Goal: Task Accomplishment & Management: Manage account settings

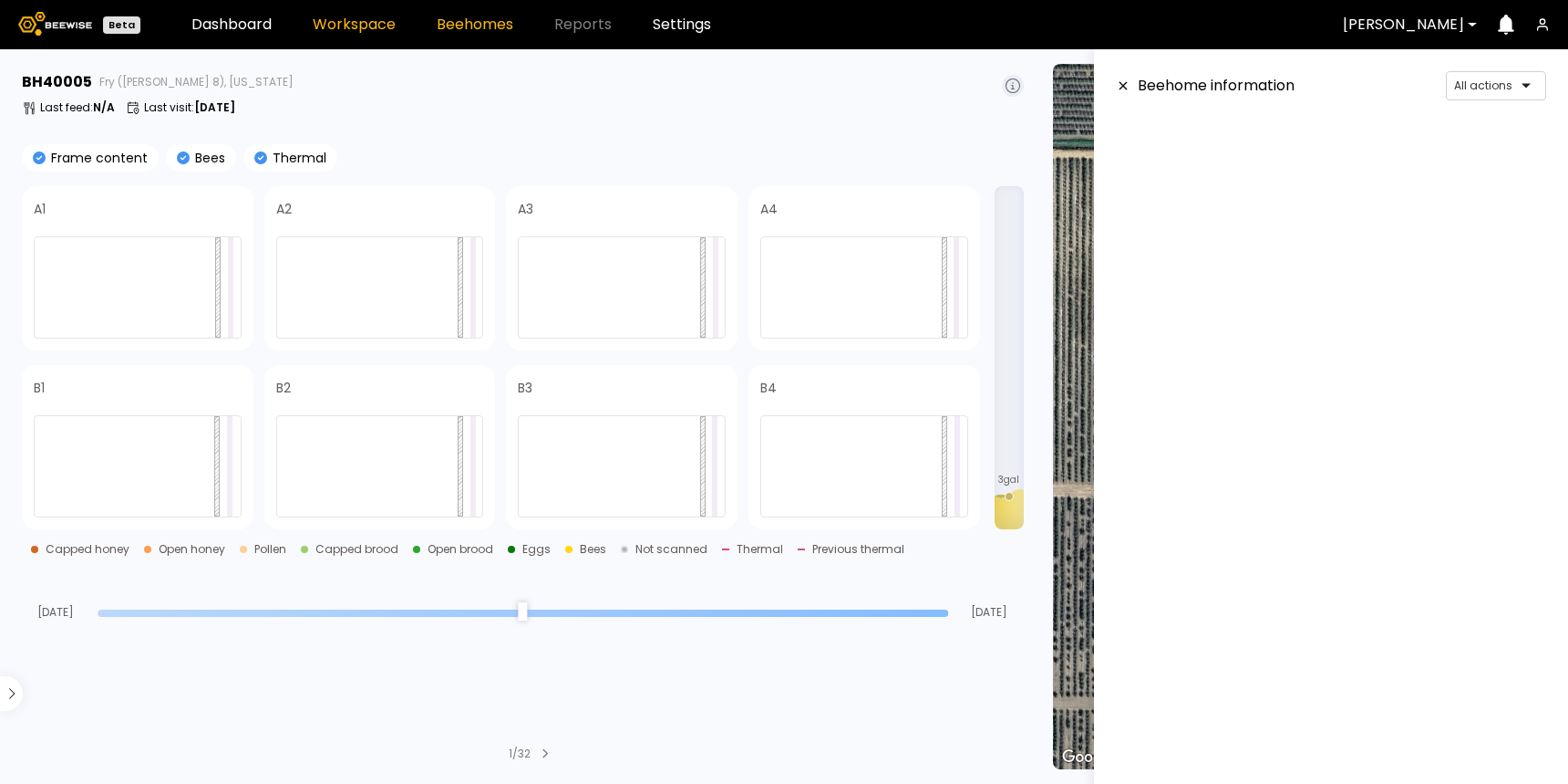
click at [347, 28] on link "Workspace" at bounding box center [354, 25] width 83 height 15
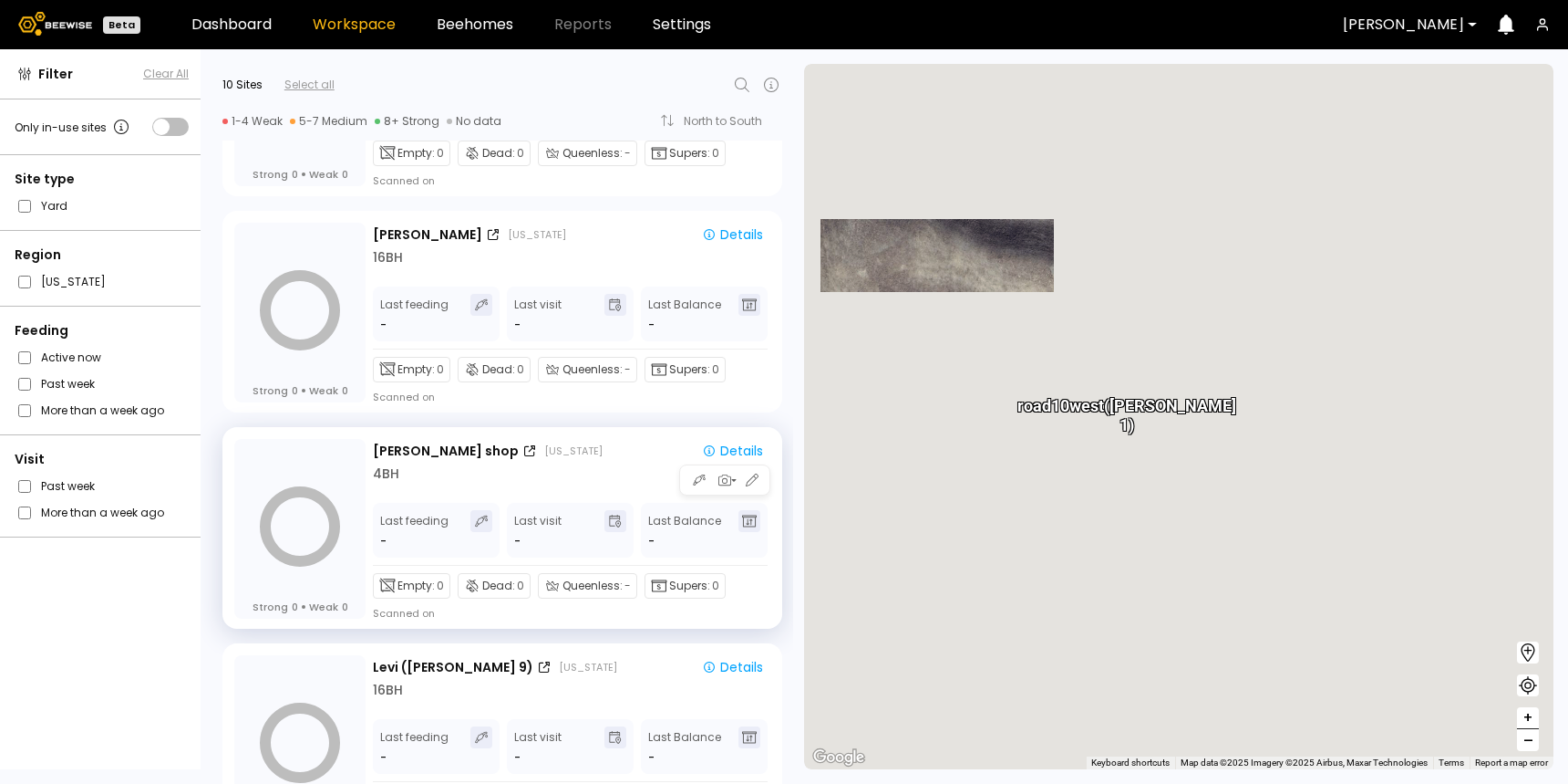
scroll to position [824, 0]
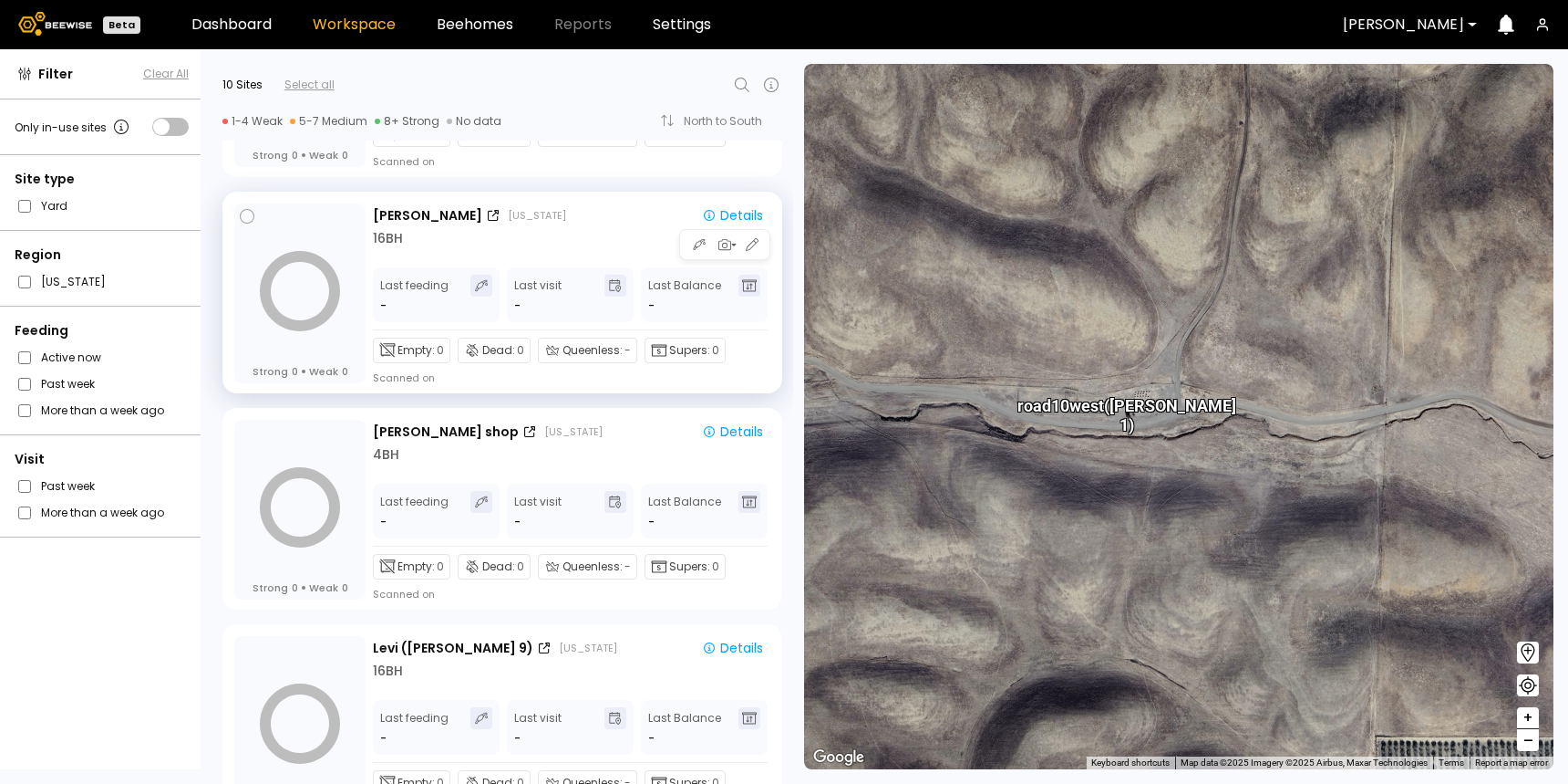
click at [546, 230] on div "16 BH" at bounding box center [571, 238] width 397 height 20
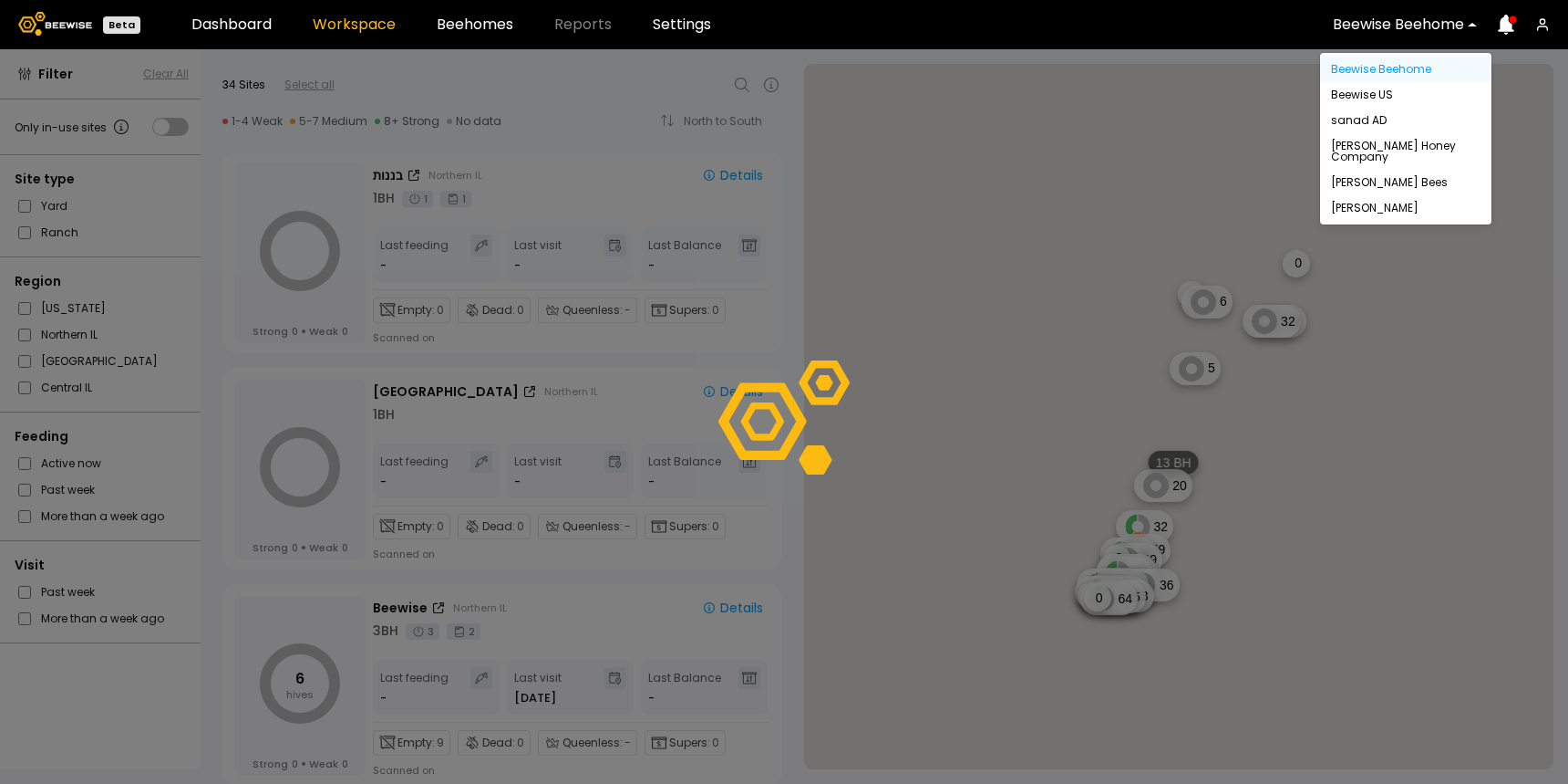
click at [1355, 24] on div at bounding box center [1398, 25] width 131 height 17
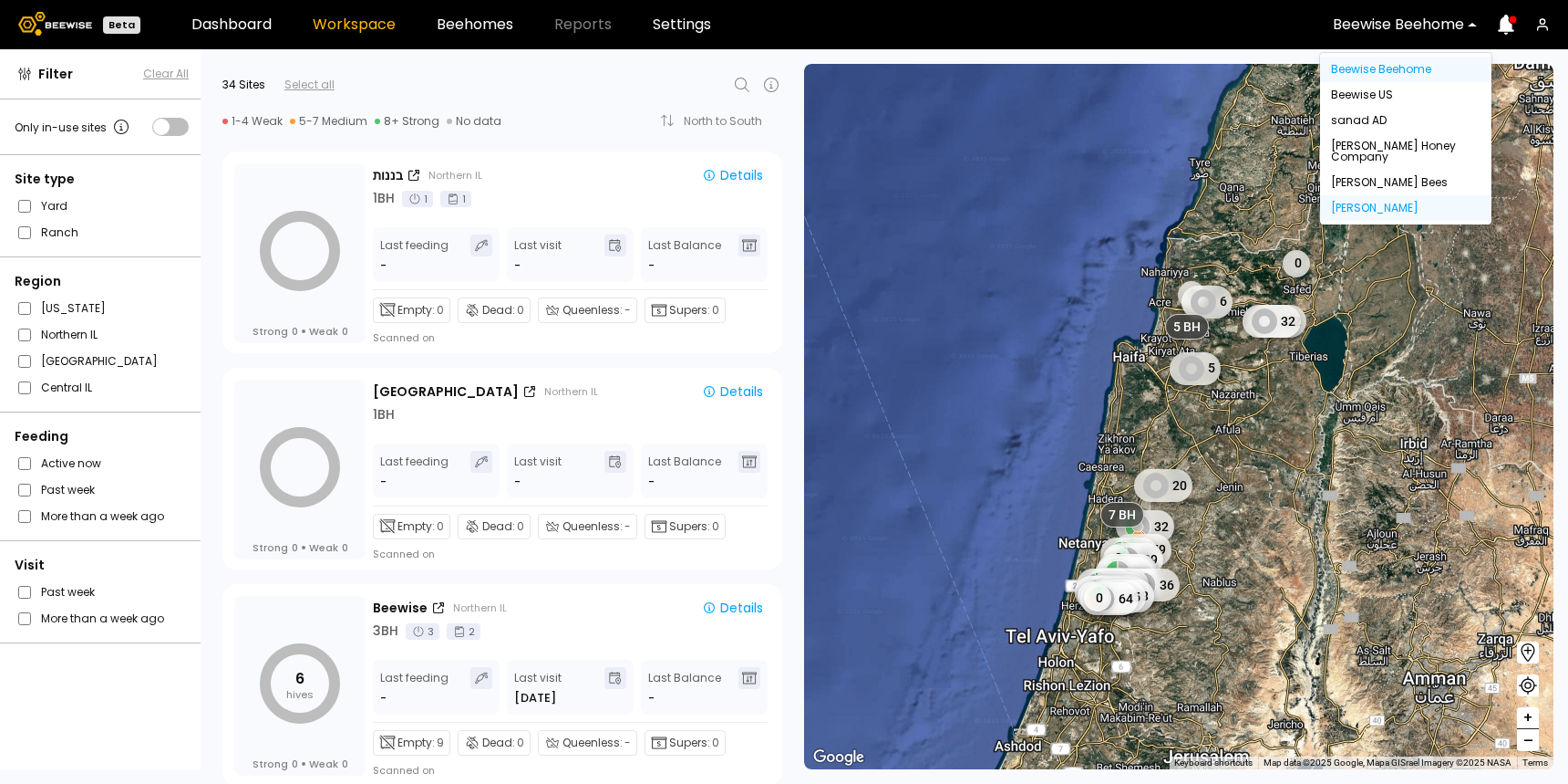
click at [1368, 214] on div "Dixon" at bounding box center [1405, 208] width 172 height 26
click at [1347, 210] on div "Dixon" at bounding box center [1405, 207] width 149 height 11
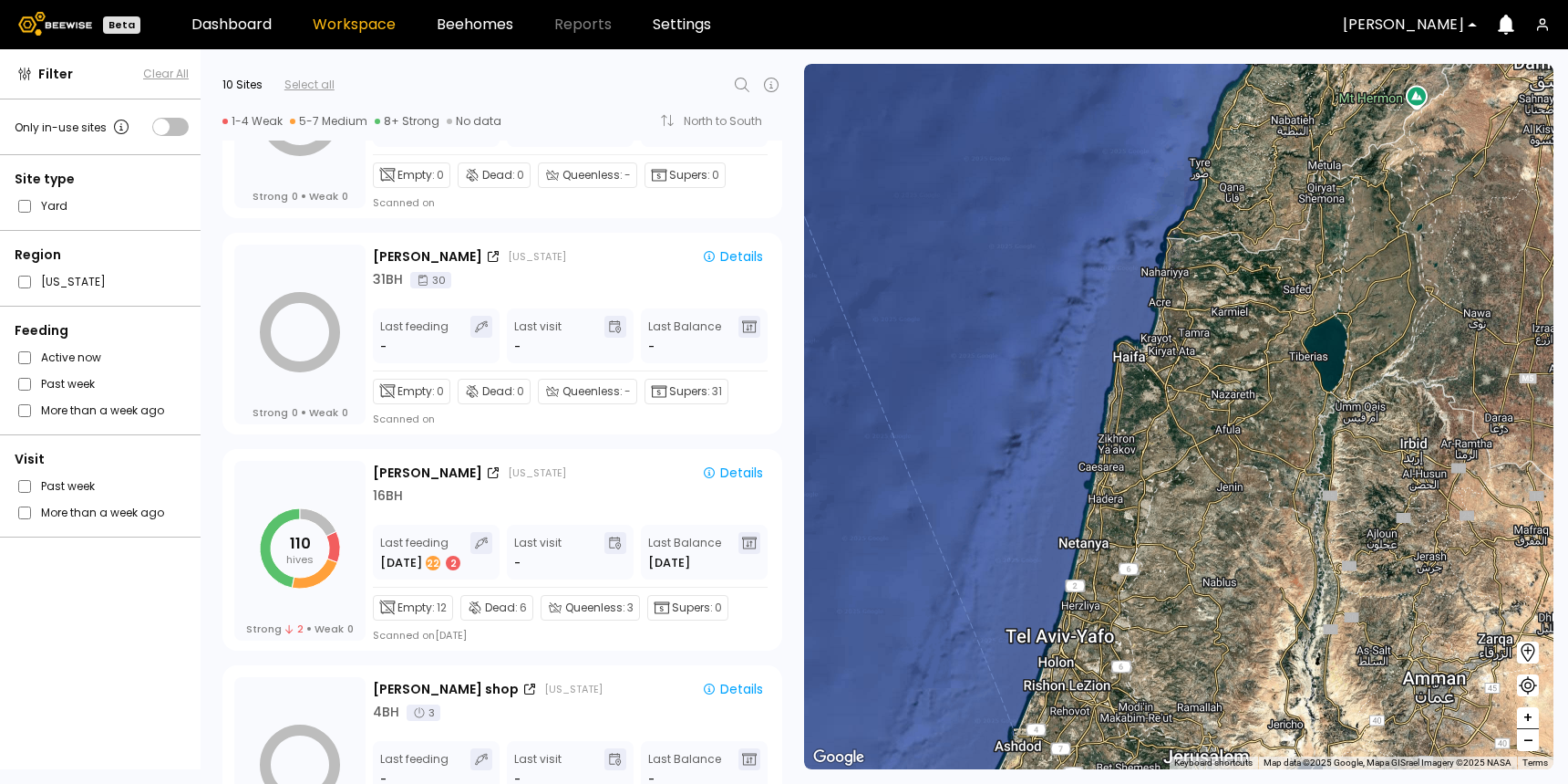
scroll to position [590, 0]
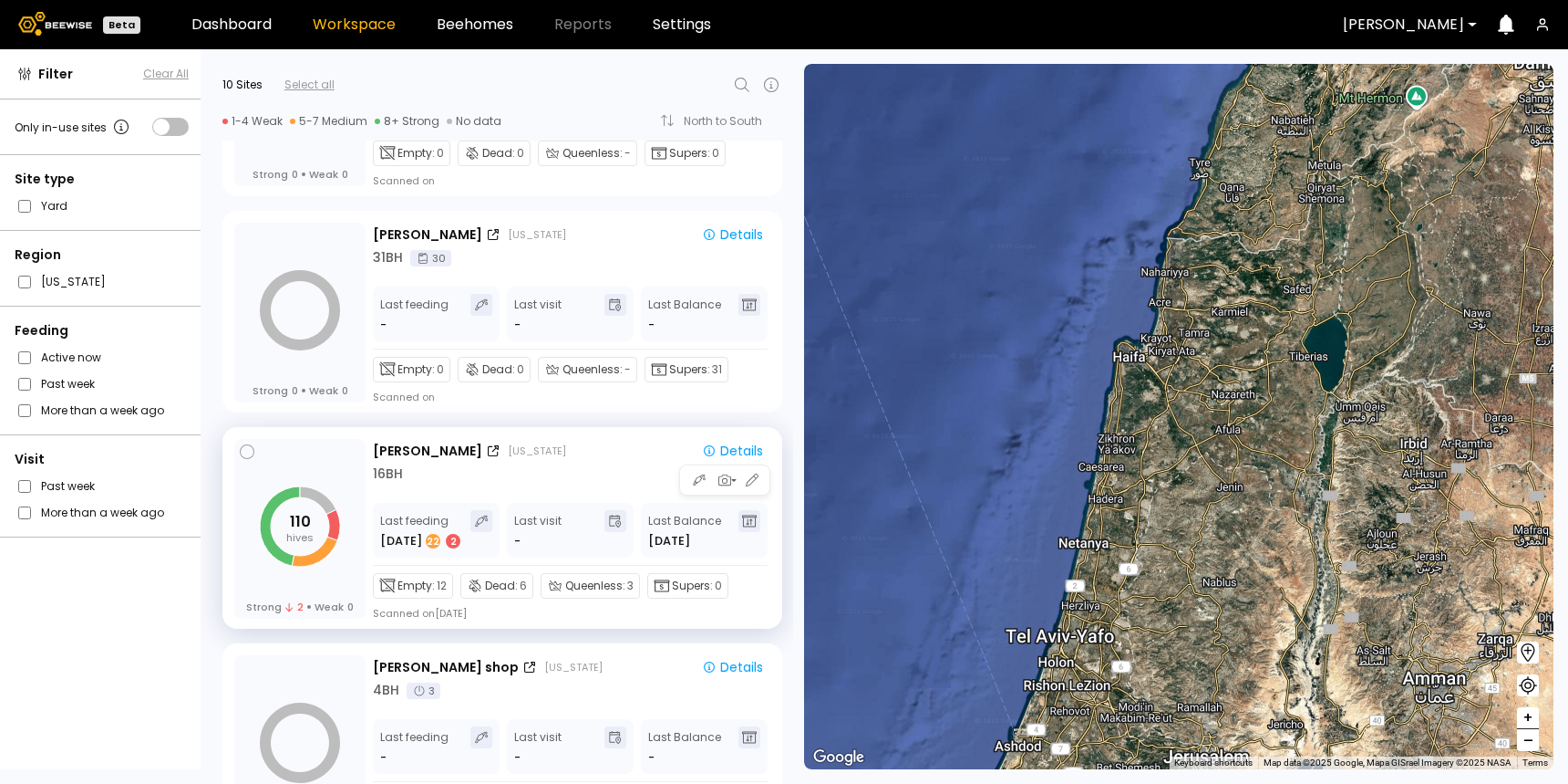
click at [537, 467] on div "16 BH" at bounding box center [571, 474] width 397 height 20
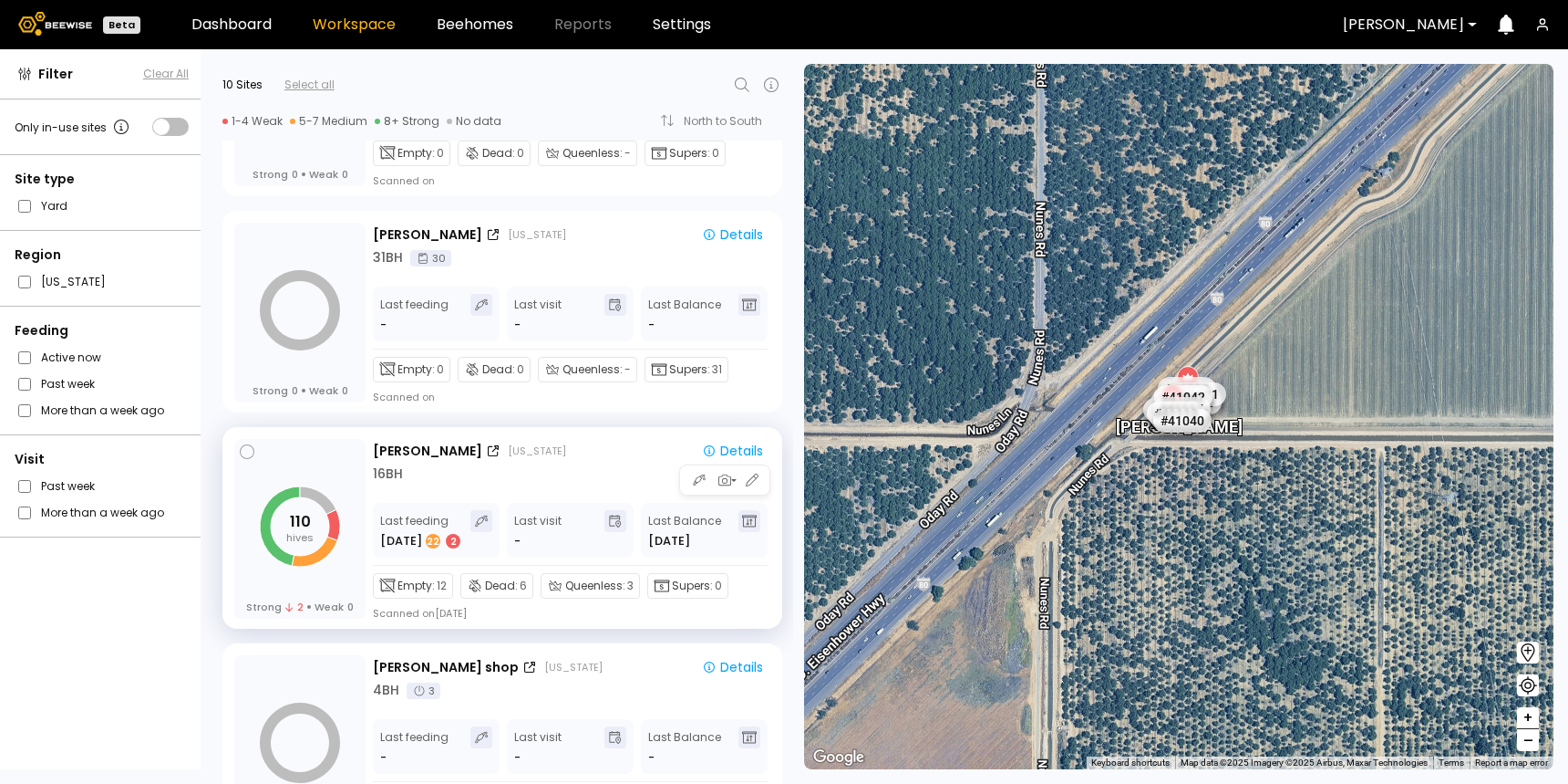
click at [567, 470] on div "16 BH" at bounding box center [571, 474] width 397 height 20
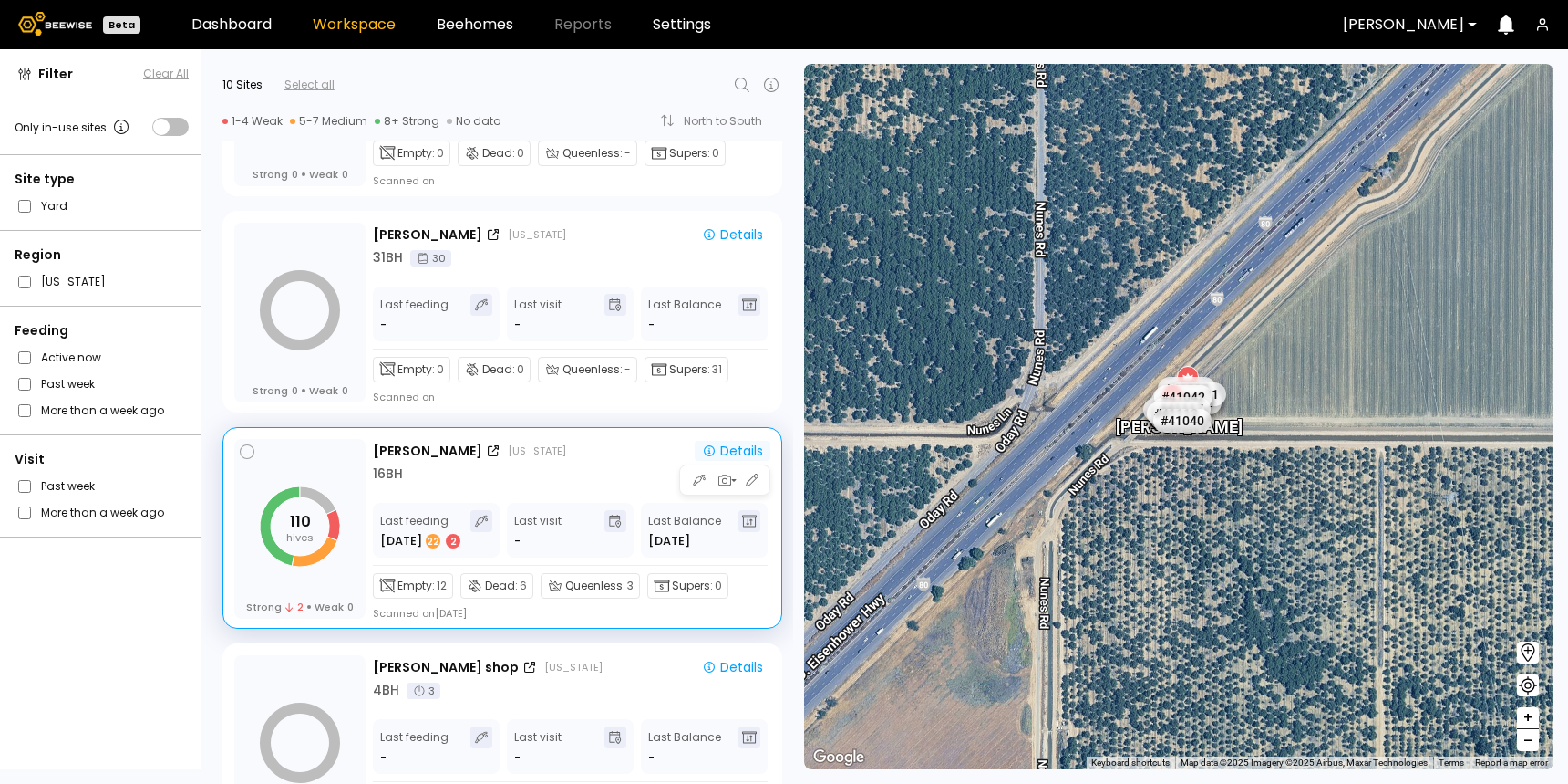
click at [734, 447] on div "Details" at bounding box center [733, 450] width 61 height 17
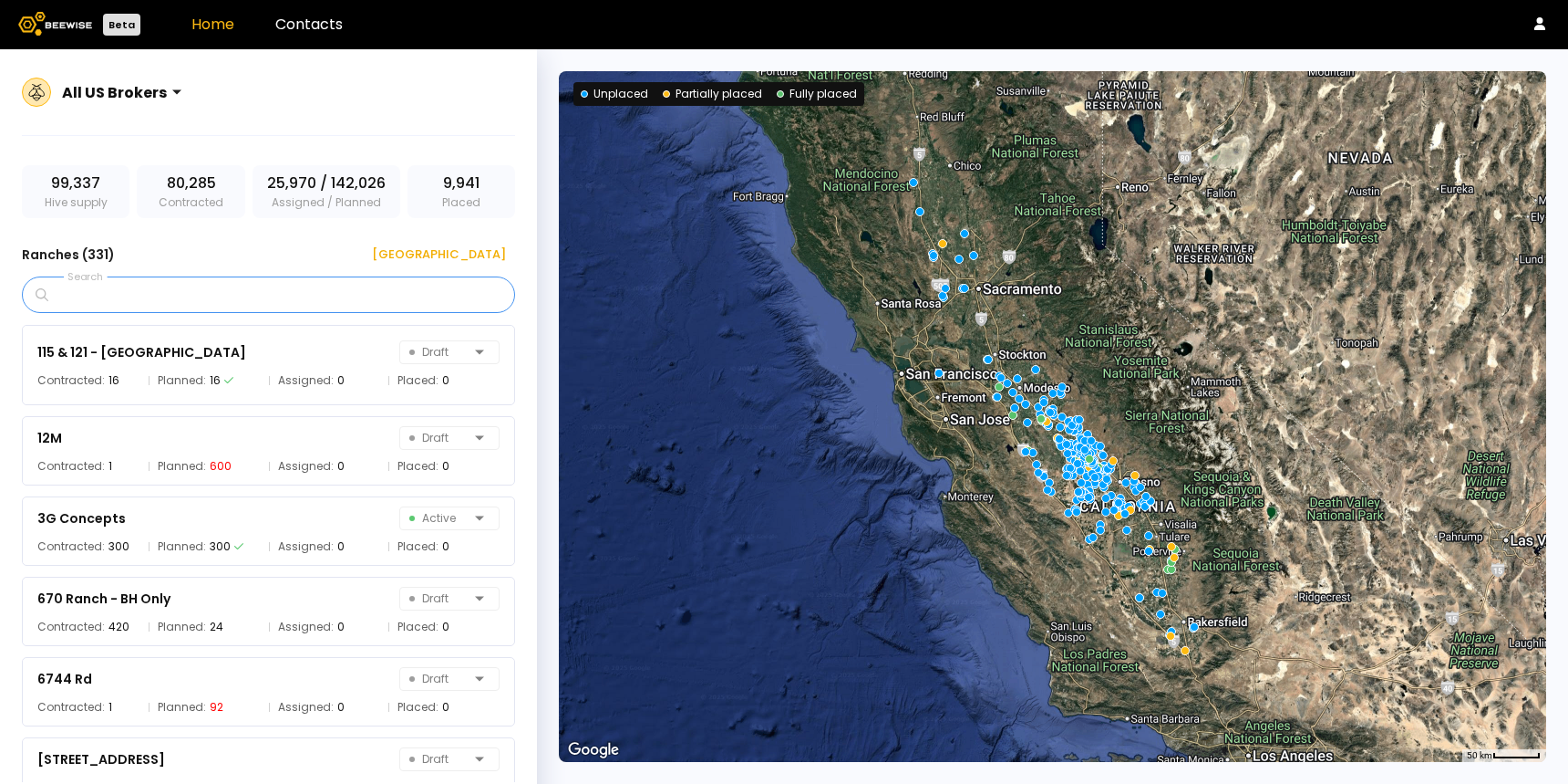
click at [187, 305] on input "Search" at bounding box center [275, 294] width 446 height 34
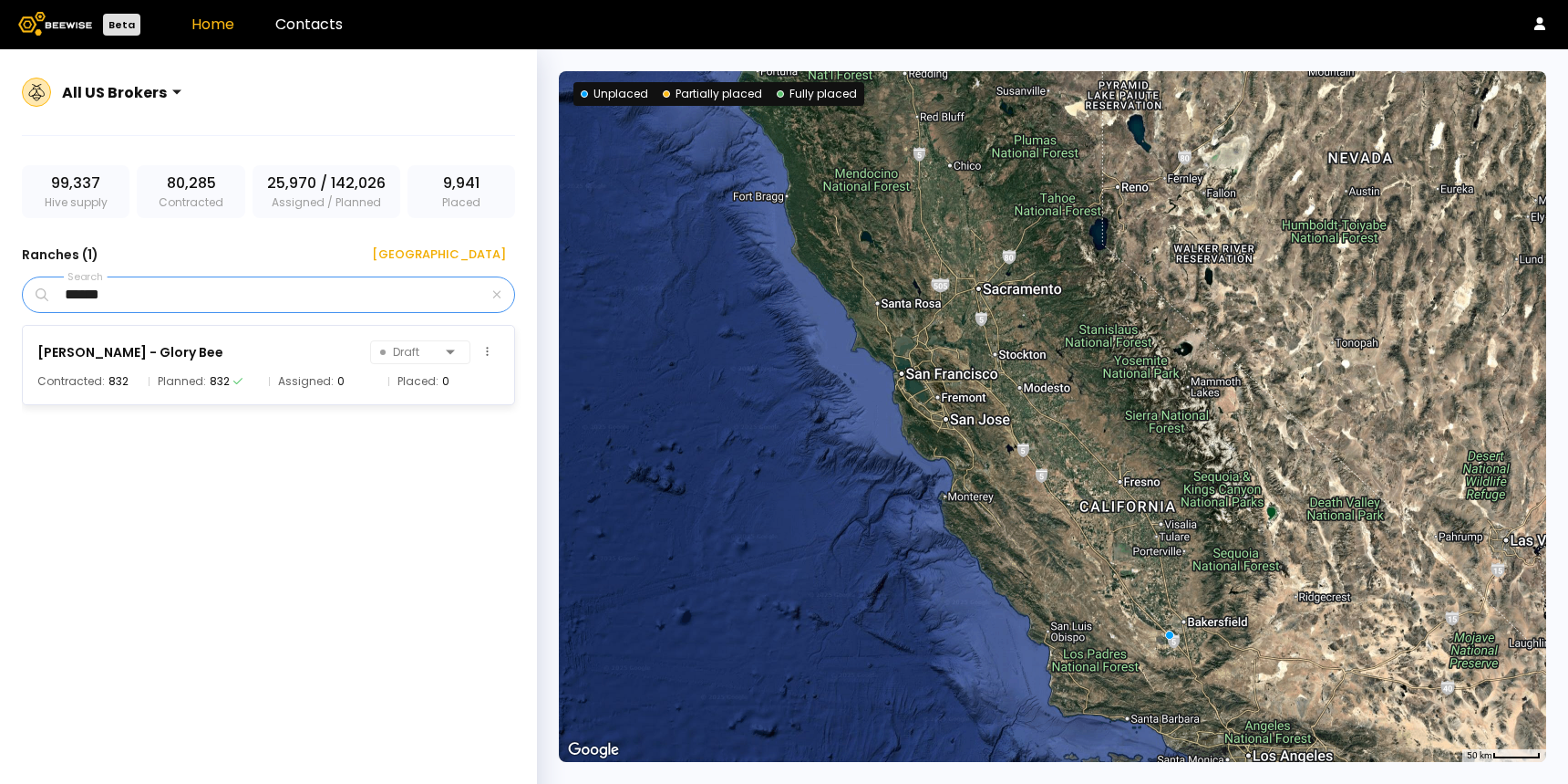
type input "******"
click at [146, 380] on div "Contracted: 832 Planned: 832 Assigned: 0 Placed: 0" at bounding box center [268, 381] width 462 height 19
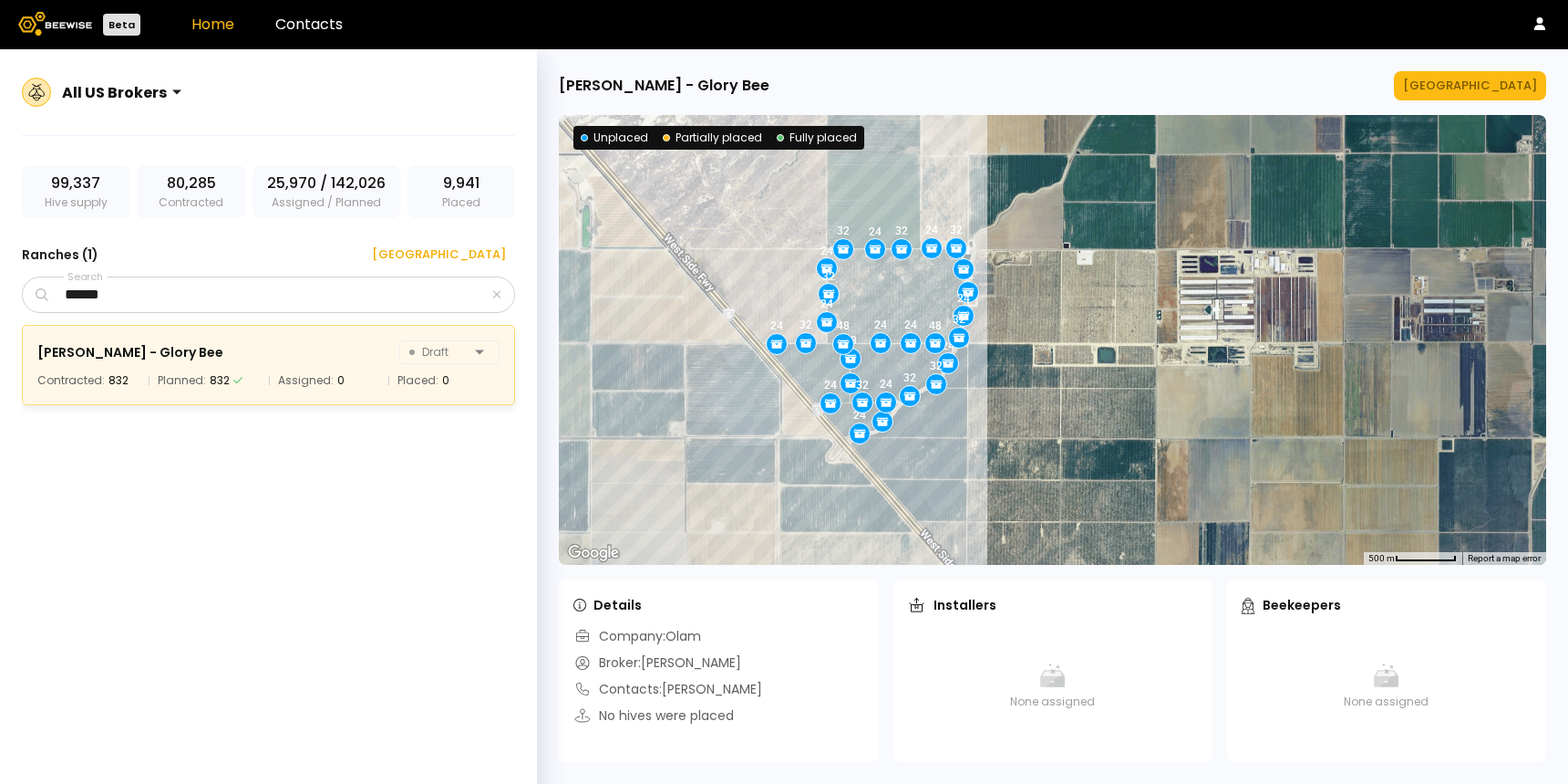
drag, startPoint x: 800, startPoint y: 453, endPoint x: 792, endPoint y: 252, distance: 201.2
click at [792, 252] on div "24 48 32 32 24 24 32 24 24 24 24 32 48 32 24 32 24 24 24 32 32 48 24 32 24 32 3…" at bounding box center [1052, 340] width 987 height 449
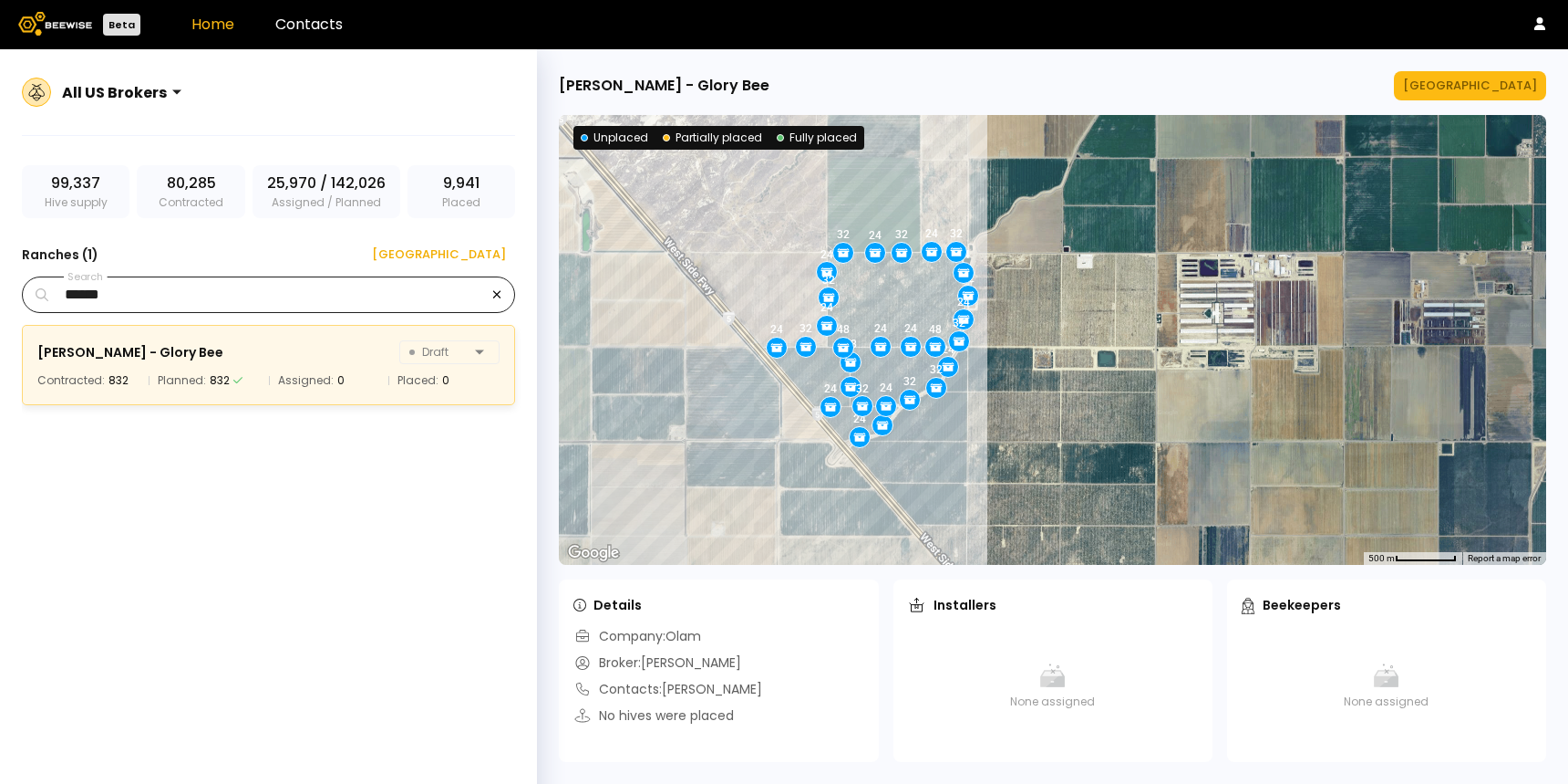
click at [492, 291] on icon "button" at bounding box center [496, 294] width 9 height 12
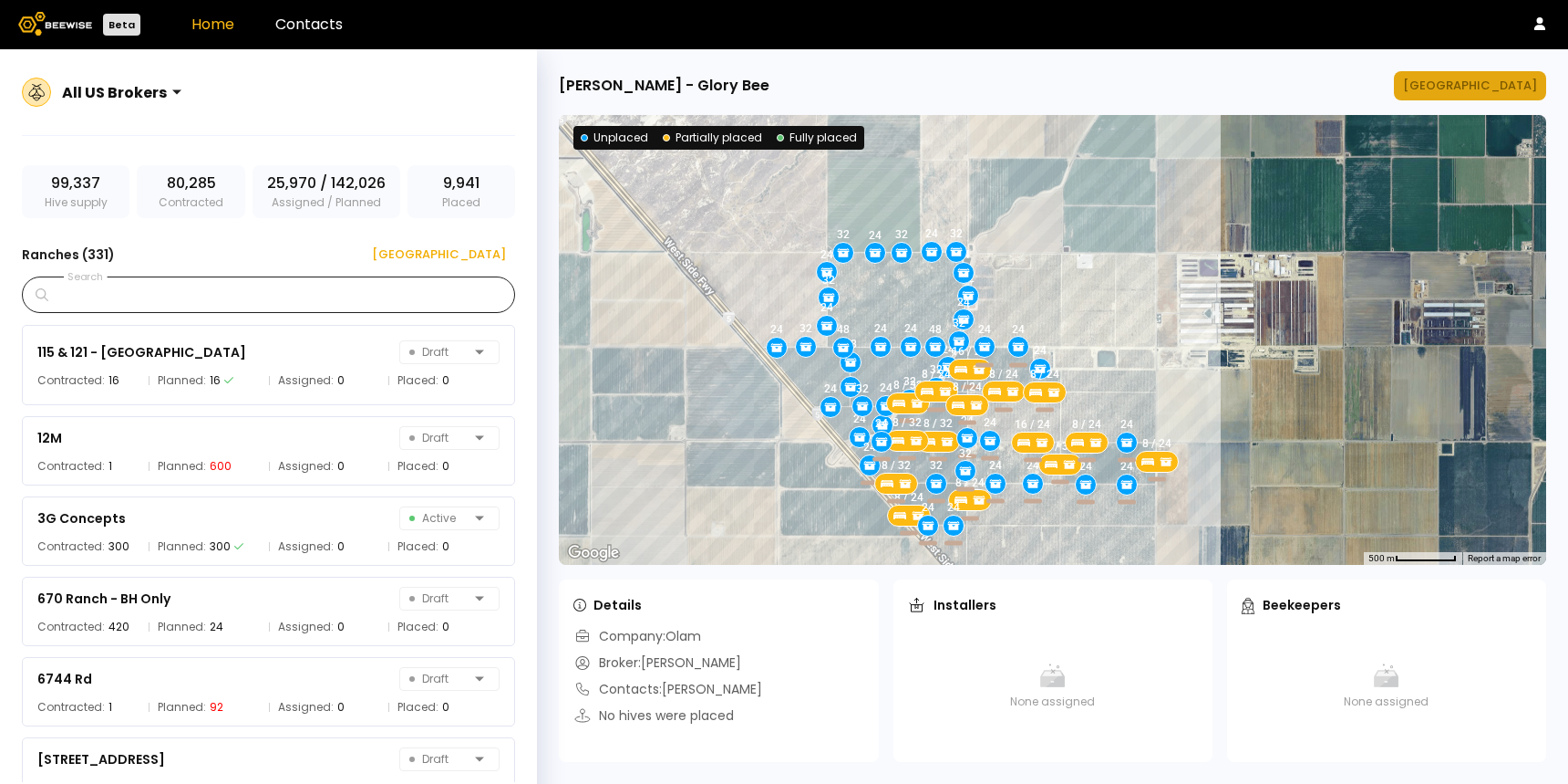
click at [1486, 84] on div "Manage Ranch" at bounding box center [1470, 85] width 134 height 19
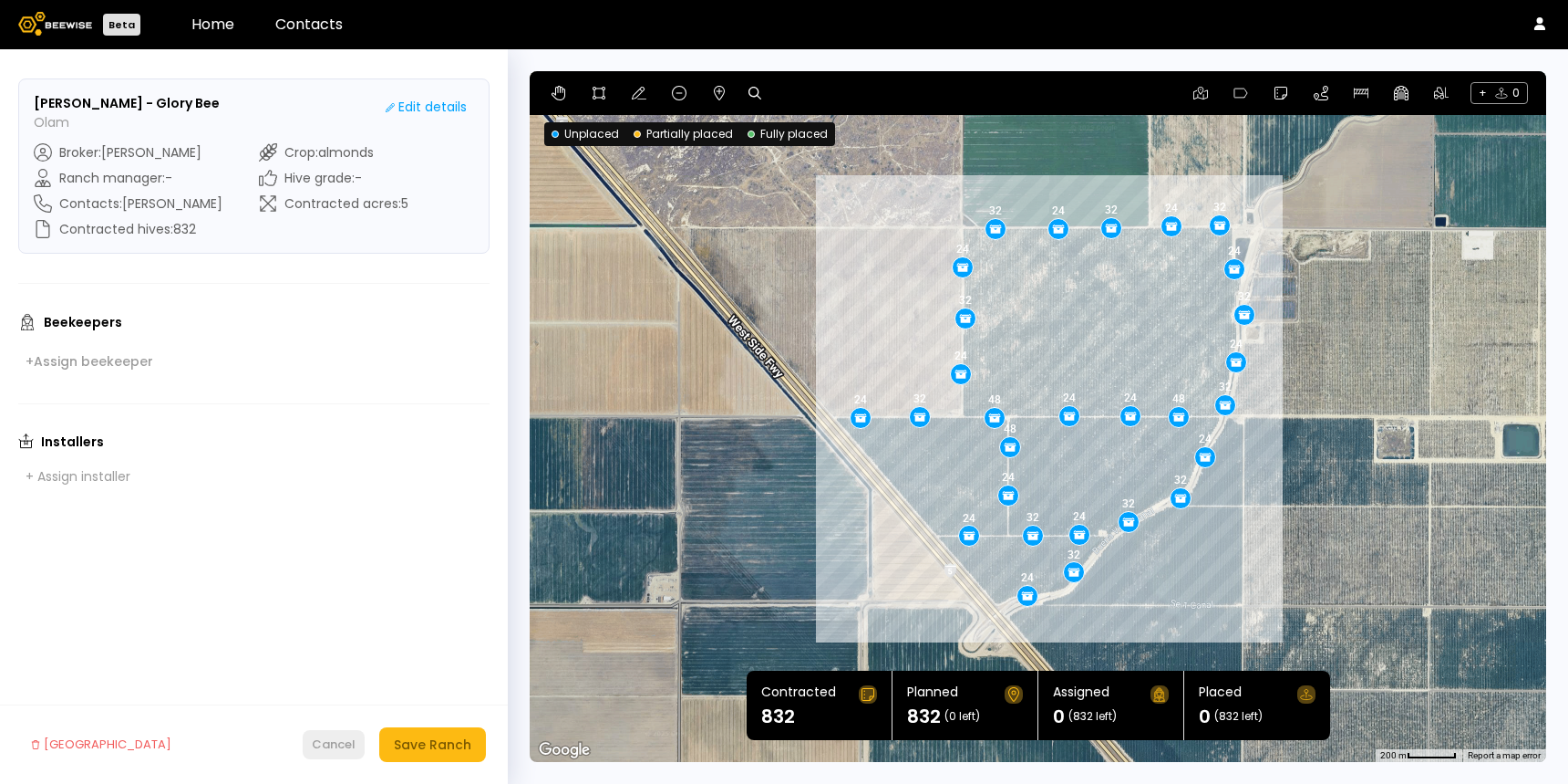
click at [329, 740] on div "Cancel" at bounding box center [333, 744] width 44 height 19
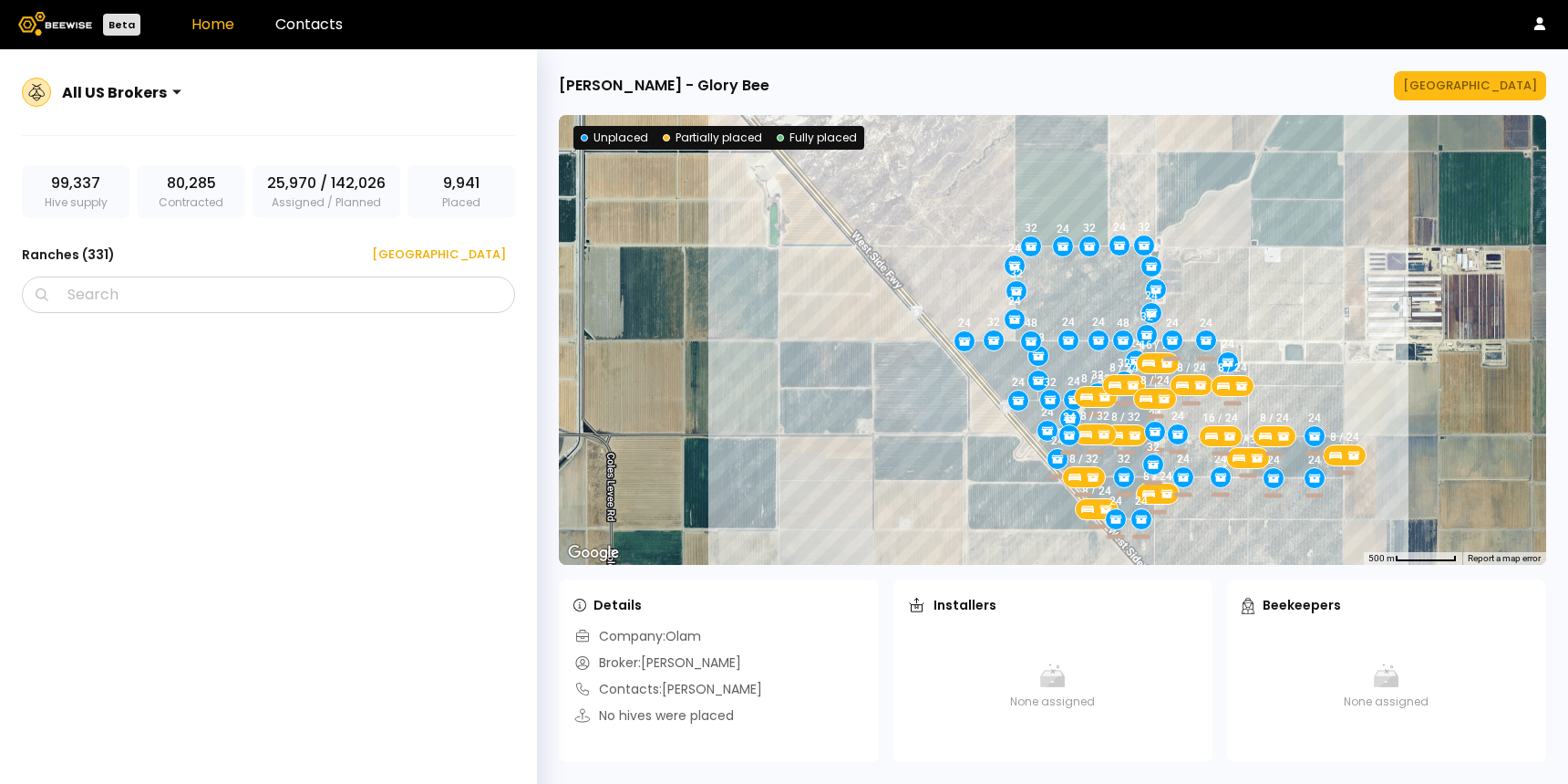
click at [1192, 410] on div "24 48 32 32 24 24 32 24 24 24 24 32 48 32 24 32 24 24 24 32 32 48 24 32 24 32 3…" at bounding box center [1052, 340] width 987 height 449
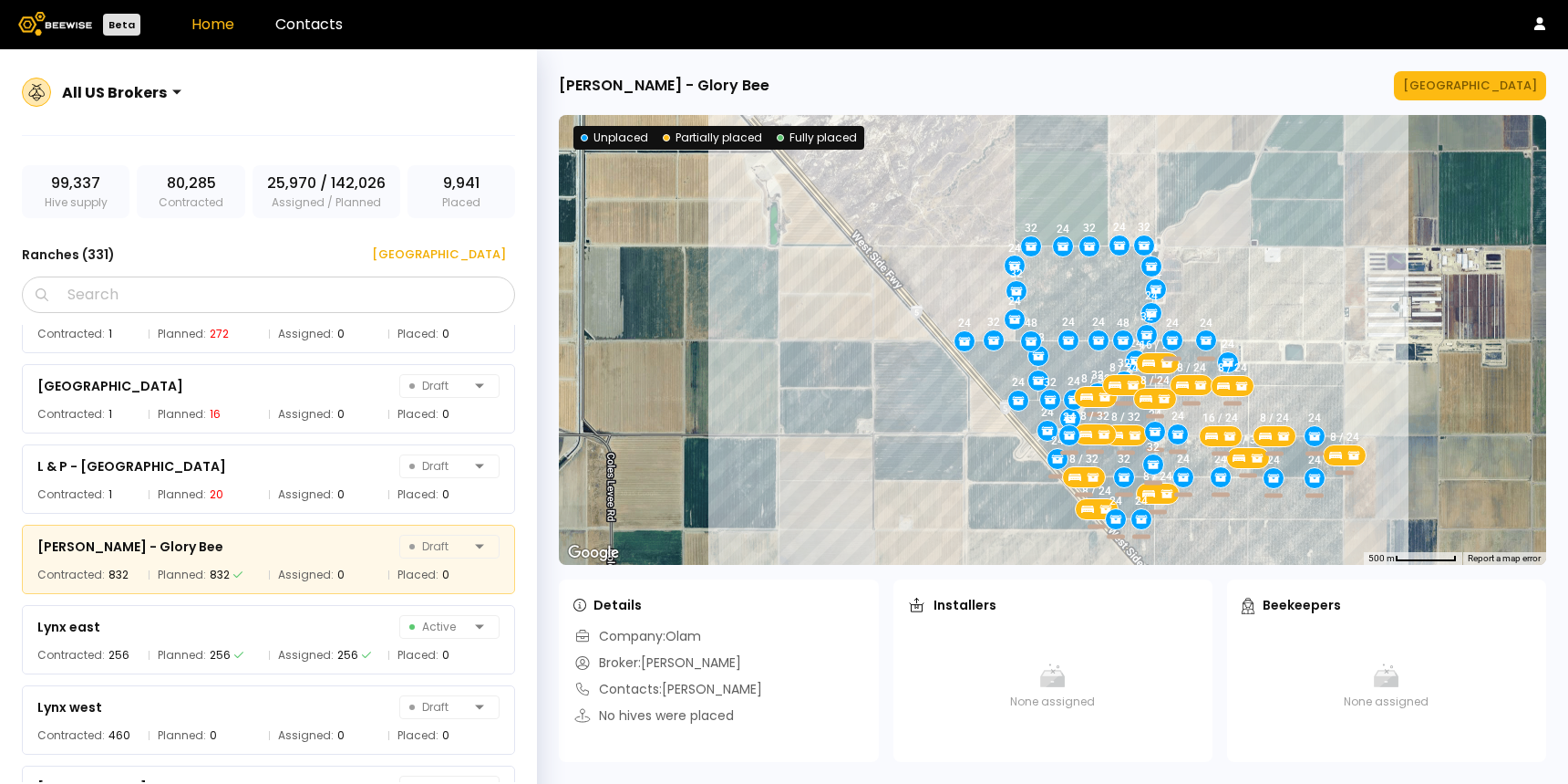
click at [1192, 410] on div "24 48 32 32 24 24 32 24 24 24 24 32 48 32 24 32 24 24 24 32 32 48 24 32 24 32 3…" at bounding box center [1052, 340] width 987 height 449
click at [1081, 289] on div "24 48 32 32 24 24 32 24 24 24 24 32 48 32 24 32 24 24 24 32 32 48 24 32 24 32 3…" at bounding box center [1052, 340] width 987 height 449
click at [1240, 410] on div "24 48 32 32 24 24 32 24 24 24 24 32 48 32 24 32 24 24 24 32 32 48 24 32 24 32 3…" at bounding box center [1052, 340] width 987 height 449
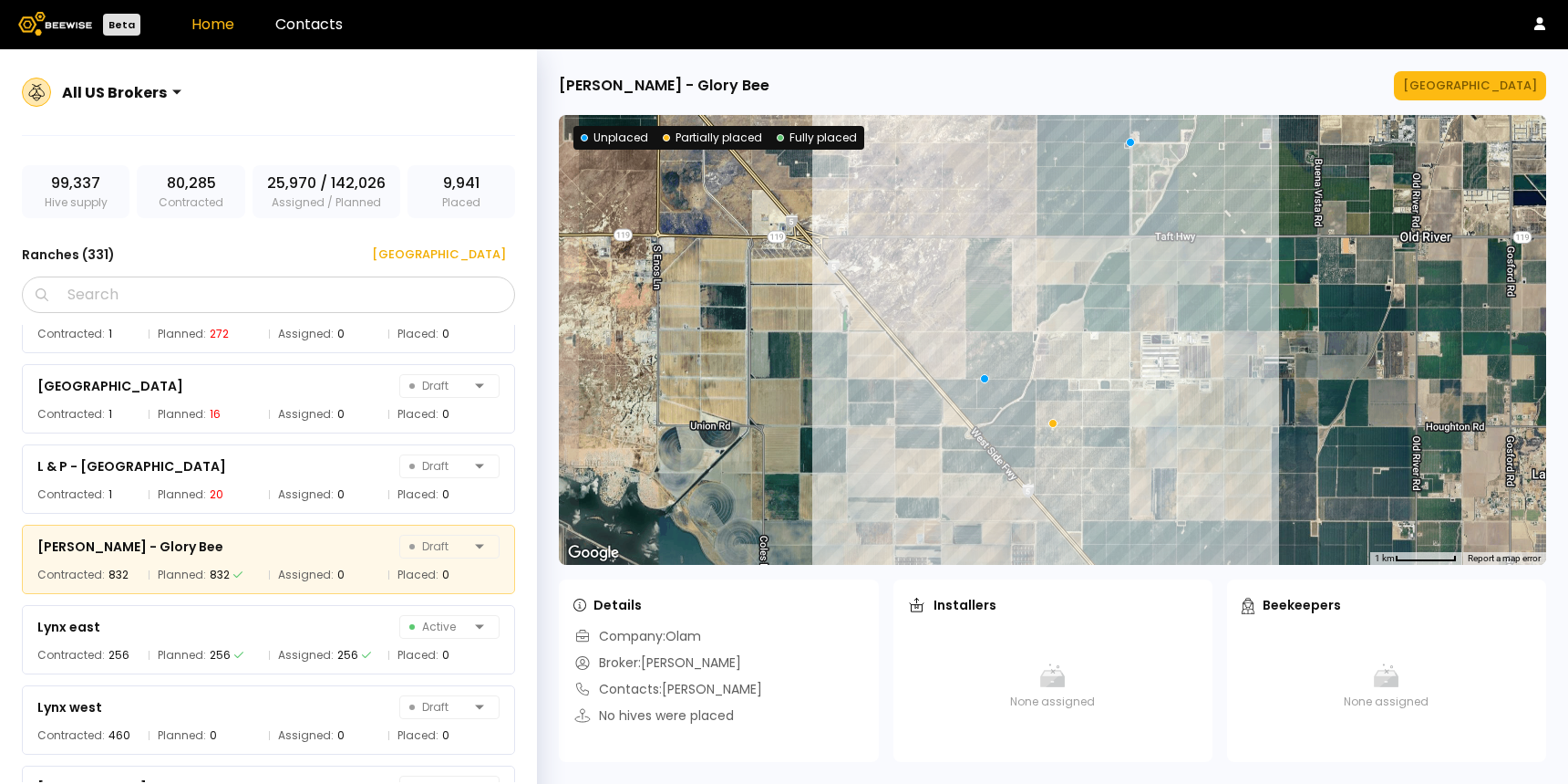
drag, startPoint x: 1391, startPoint y: 382, endPoint x: 1197, endPoint y: 398, distance: 194.7
click at [1197, 398] on div at bounding box center [1052, 340] width 987 height 449
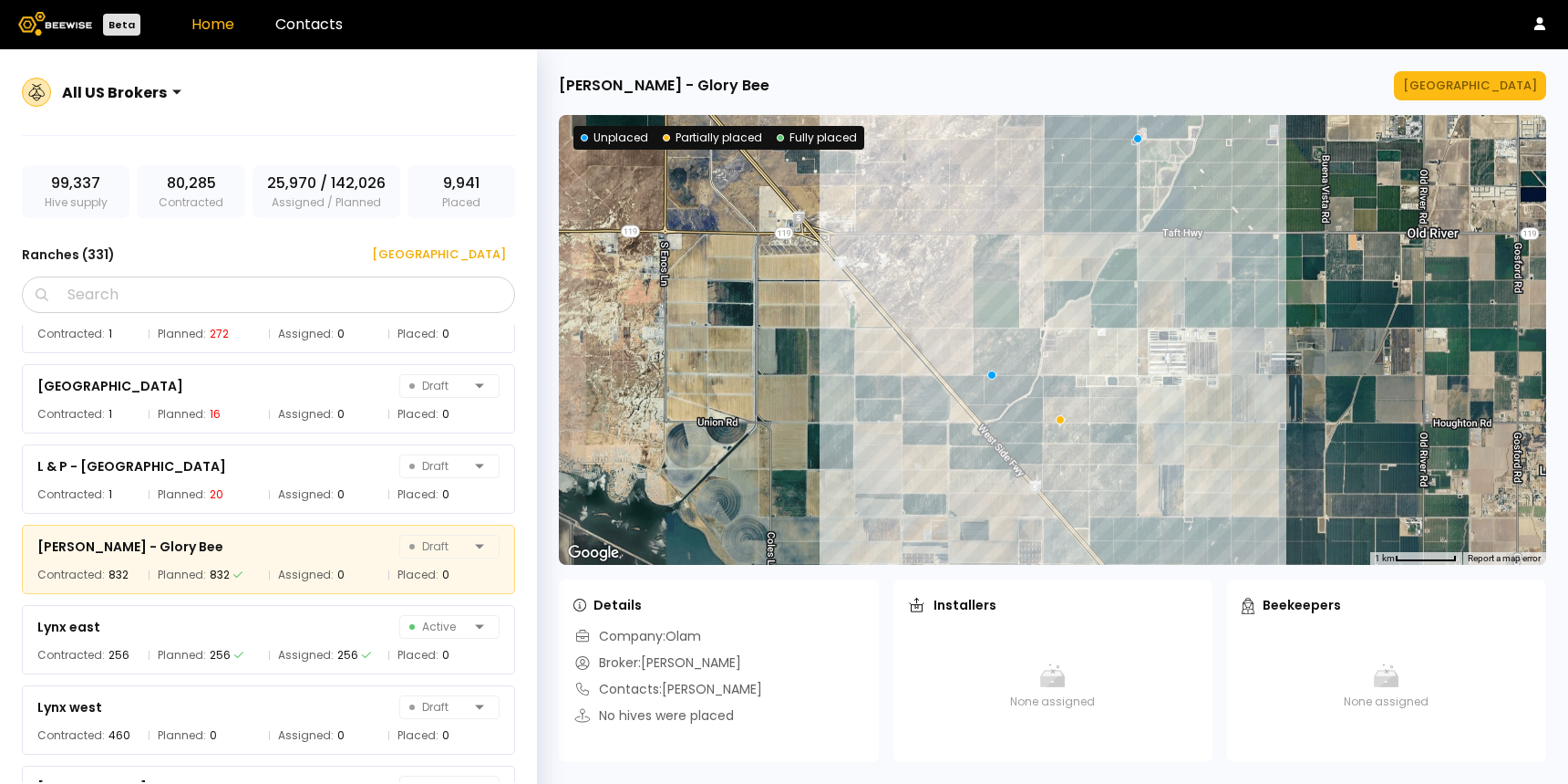
click at [1031, 436] on div at bounding box center [1052, 340] width 987 height 449
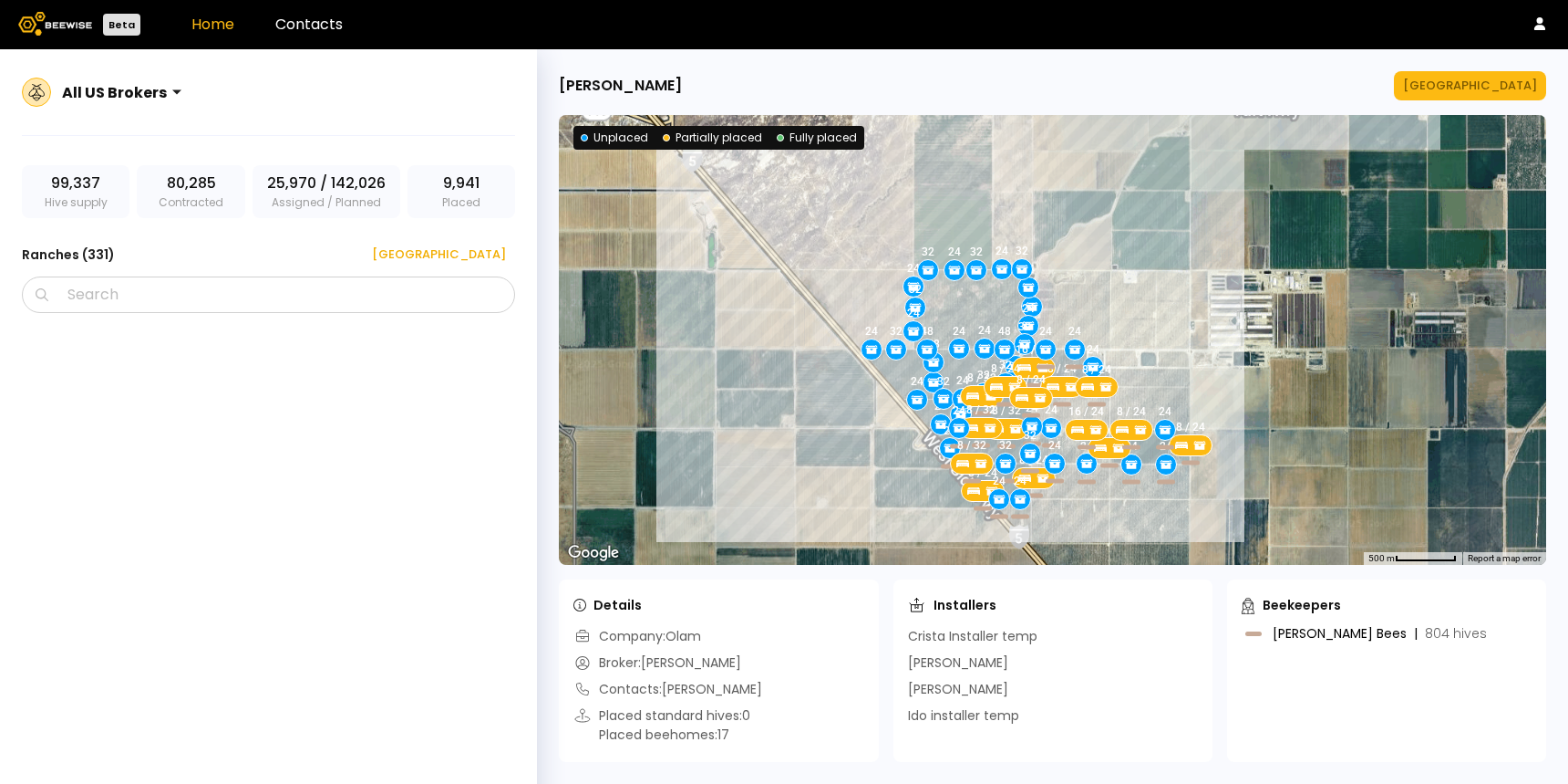
scroll to position [21323, 0]
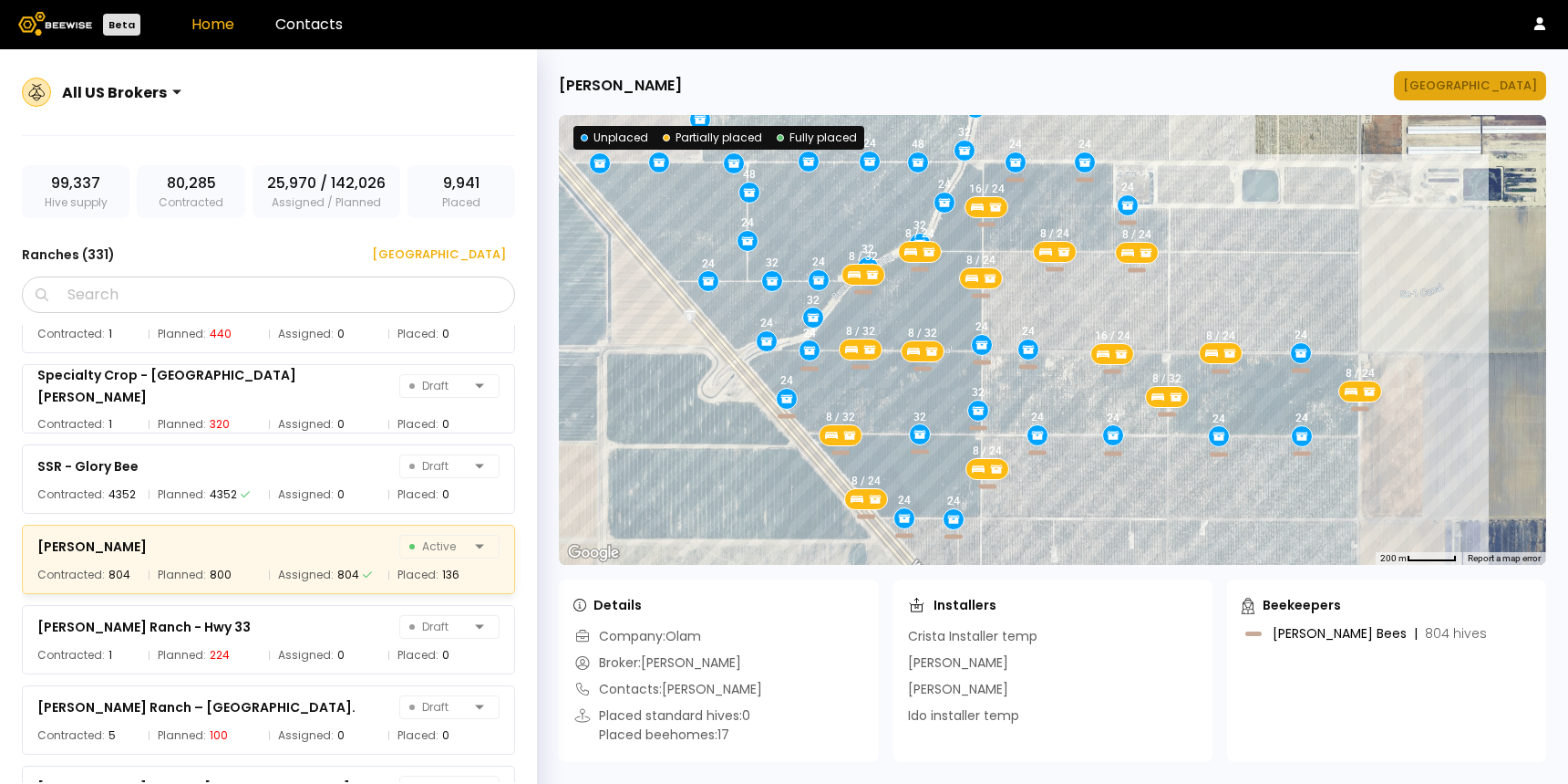
click at [1514, 86] on div "Manage Ranch" at bounding box center [1470, 85] width 134 height 19
